Goal: Information Seeking & Learning: Learn about a topic

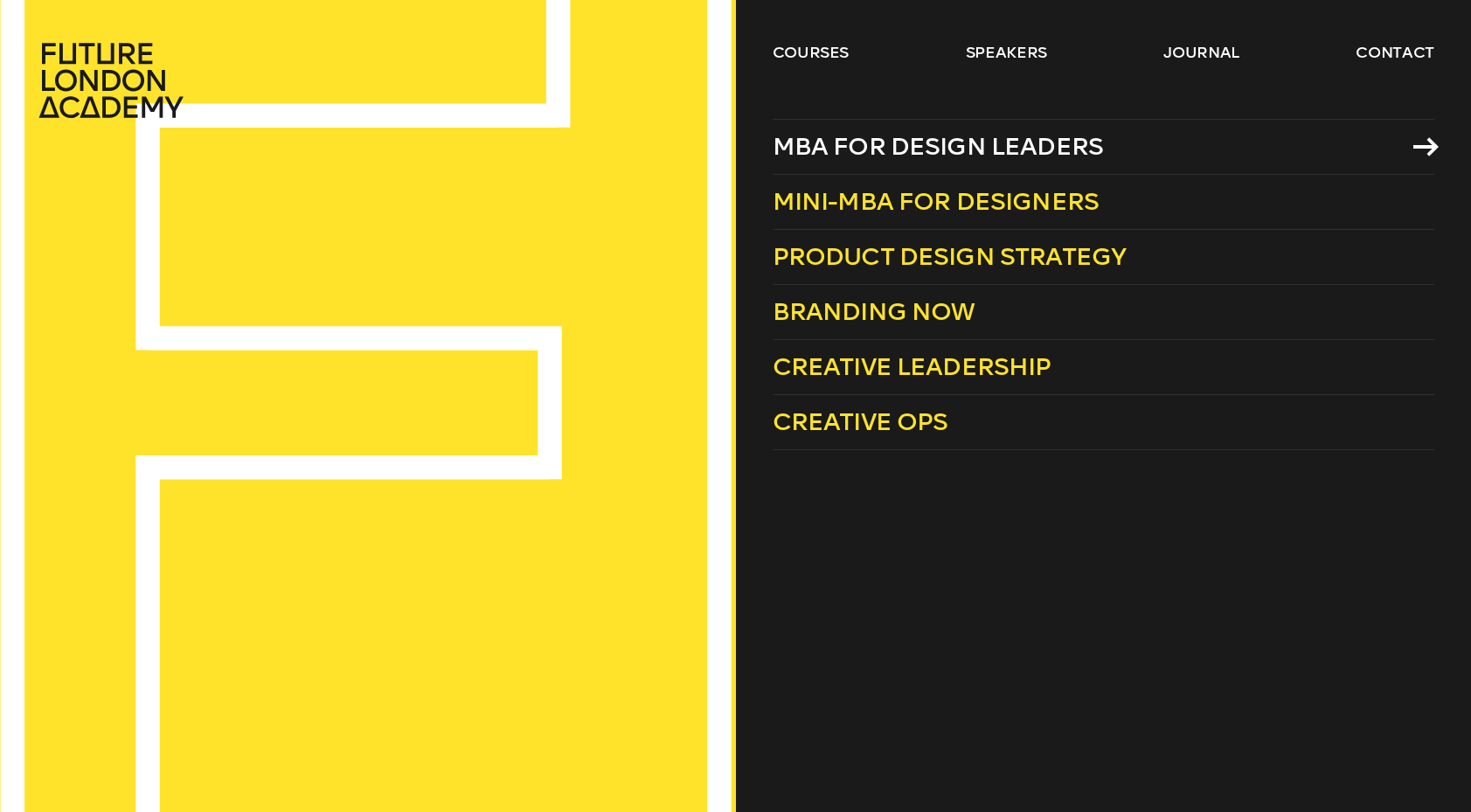
click at [926, 147] on span "MBA for Design Leaders" at bounding box center [937, 146] width 331 height 29
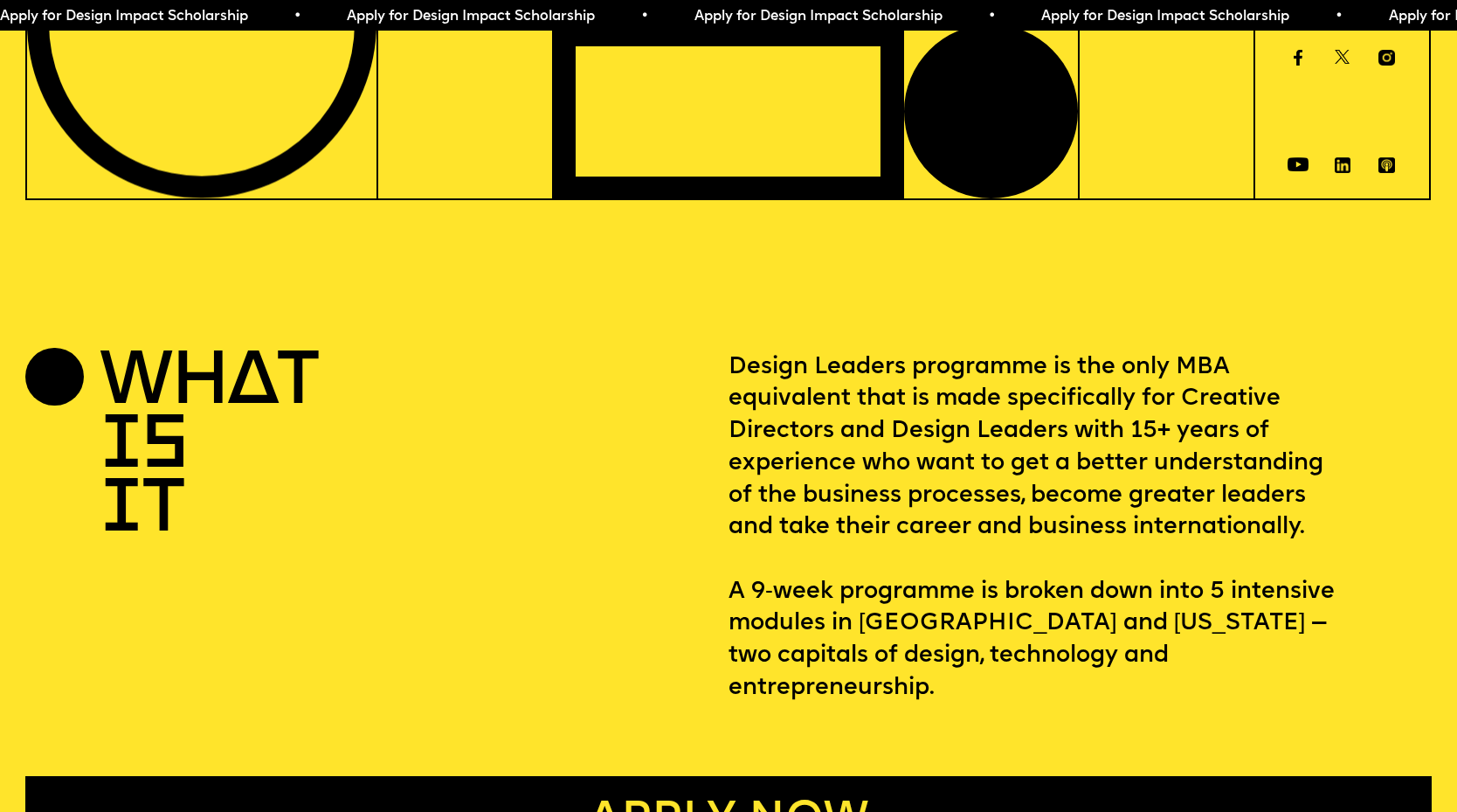
scroll to position [522, 0]
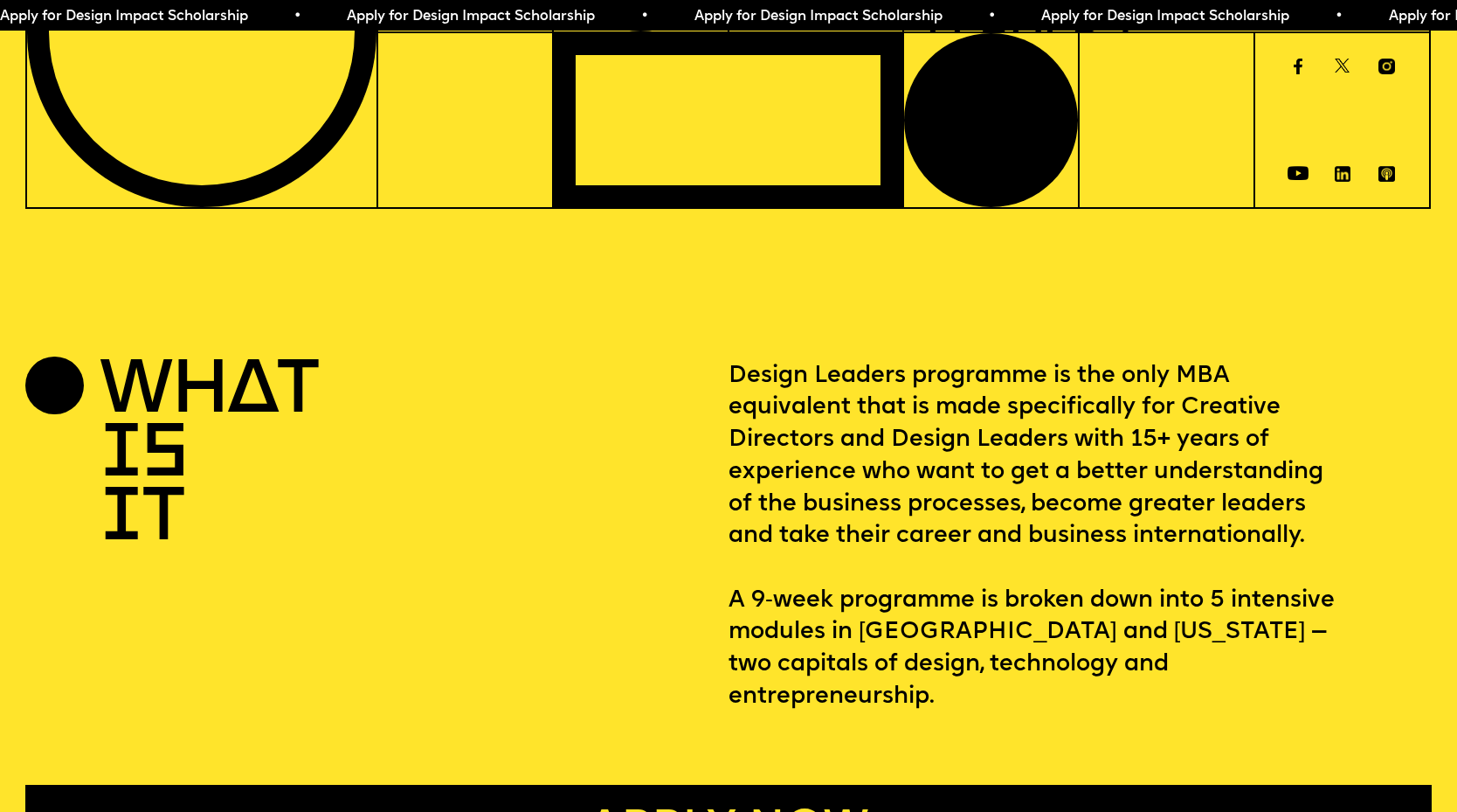
click at [680, 349] on section "WHAT IS IT Design Leaders programme is the only MBA equivalent that is made spe…" at bounding box center [728, 578] width 1457 height 586
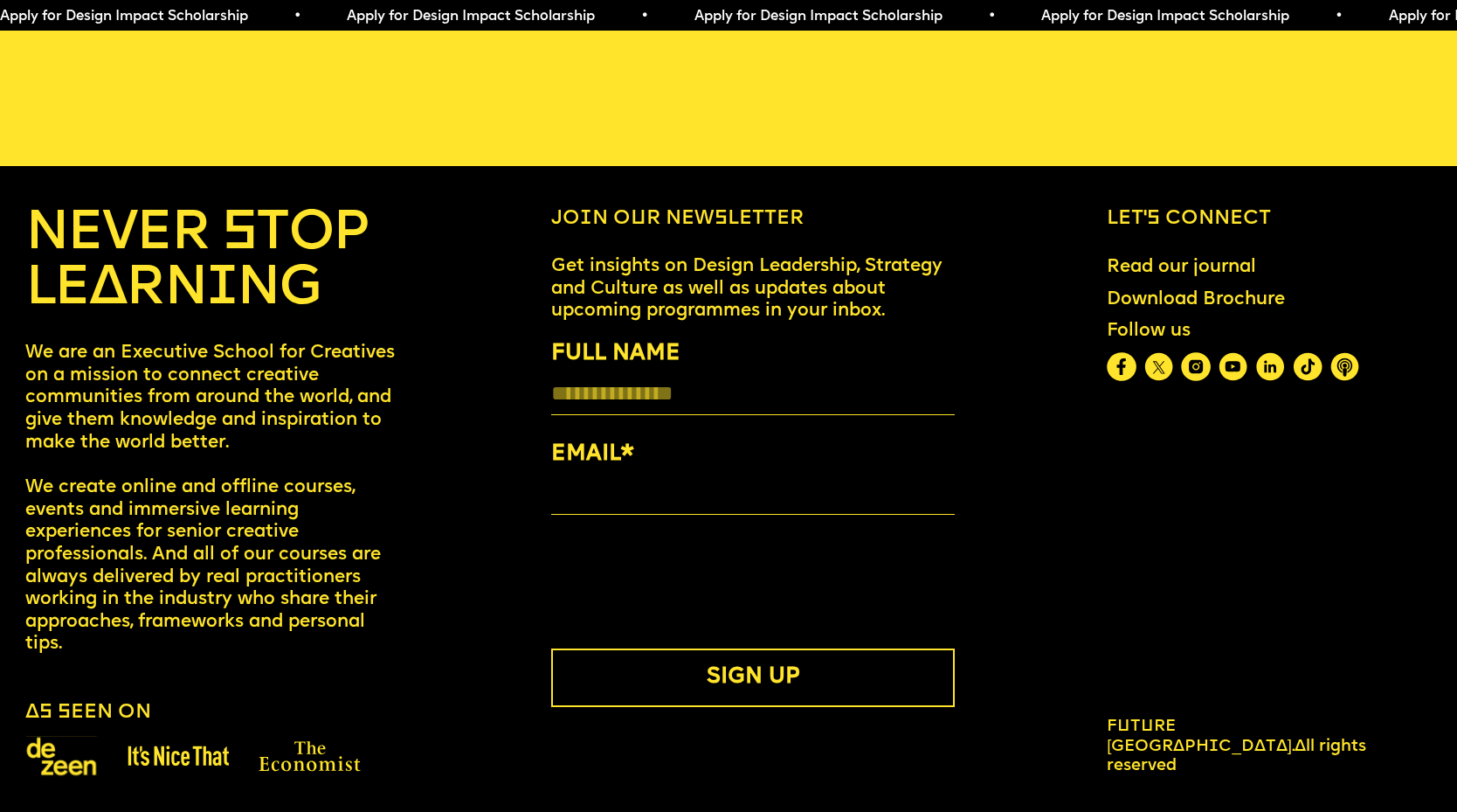
scroll to position [8144, 0]
